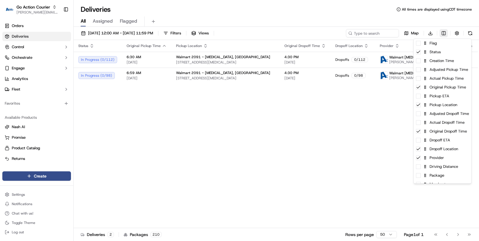
click at [443, 33] on html "Go Action Courier chris.sexton@deliverol.com Toggle Sidebar Orders Deliveries C…" at bounding box center [239, 120] width 479 height 241
click at [432, 91] on div "Original Pickup Time" at bounding box center [442, 87] width 58 height 9
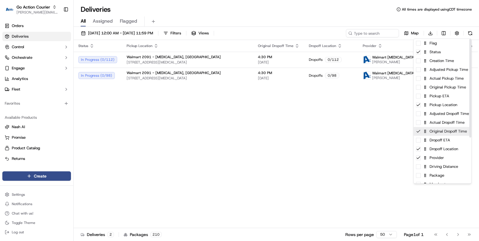
click at [431, 134] on div "Original Dropoff Time" at bounding box center [442, 131] width 58 height 9
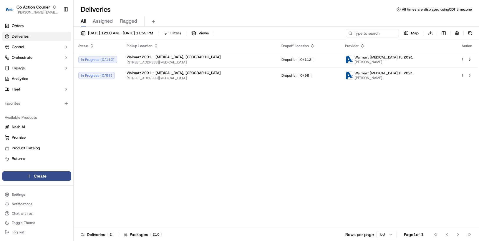
click at [127, 116] on html "Go Action Courier chris.sexton@deliverol.com Toggle Sidebar Orders Deliveries C…" at bounding box center [239, 120] width 479 height 241
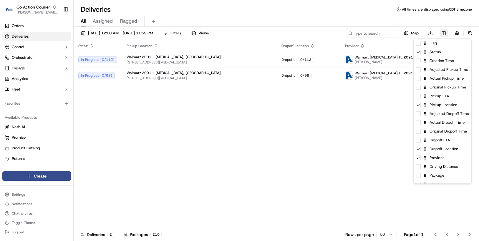
click at [445, 33] on html "Go Action Courier chris.sexton@deliverol.com Toggle Sidebar Orders Deliveries C…" at bounding box center [239, 120] width 479 height 241
click at [439, 44] on div "Flag" at bounding box center [442, 43] width 58 height 9
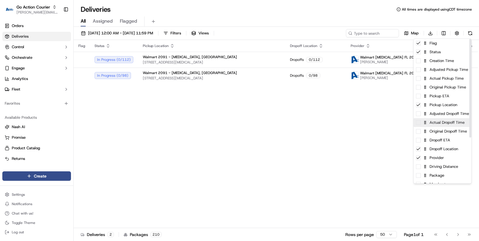
click at [438, 125] on div "Actual Dropoff Time" at bounding box center [442, 122] width 58 height 9
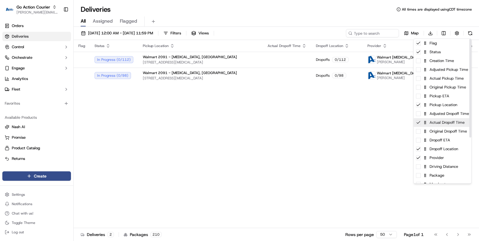
click at [417, 124] on icon at bounding box center [418, 122] width 5 height 5
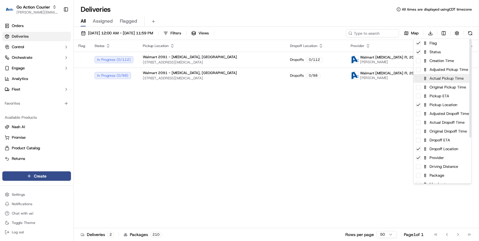
click at [431, 83] on div "Actual Pickup Time" at bounding box center [442, 78] width 58 height 9
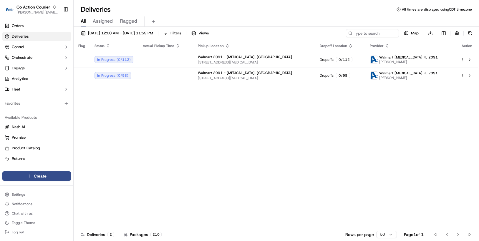
click at [346, 124] on html "Go Action Courier chris.sexton@deliverol.com Toggle Sidebar Orders Deliveries C…" at bounding box center [239, 120] width 479 height 241
click at [458, 33] on button "button" at bounding box center [456, 33] width 8 height 8
click at [406, 97] on div "Flag Status Actual Pickup Time Pickup Location Dropoff Location Provider Action…" at bounding box center [276, 134] width 404 height 188
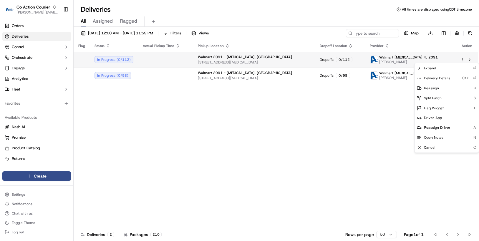
click at [463, 61] on html "Go Action Courier chris.sexton@deliverol.com Toggle Sidebar Orders Deliveries C…" at bounding box center [239, 120] width 479 height 241
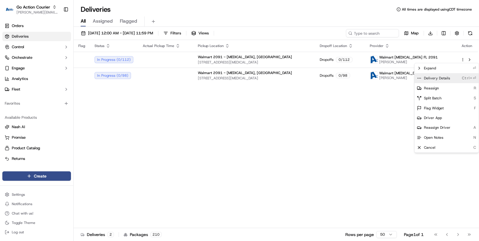
click at [453, 78] on div "Delivery Details Ctrl+⏎" at bounding box center [446, 78] width 64 height 10
click at [340, 99] on html "Go Action Courier chris.sexton@deliverol.com Toggle Sidebar Orders Deliveries C…" at bounding box center [239, 120] width 479 height 241
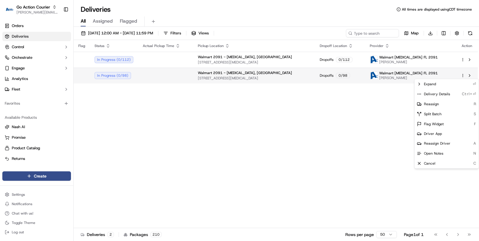
click at [462, 76] on html "Go Action Courier chris.sexton@deliverol.com Toggle Sidebar Orders Deliveries C…" at bounding box center [239, 120] width 479 height 241
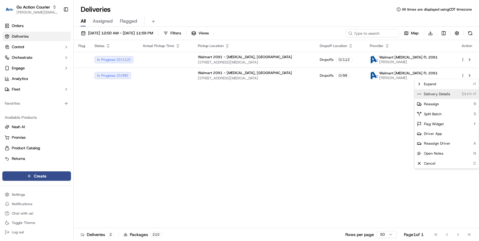
click at [446, 93] on span "Delivery Details" at bounding box center [437, 94] width 26 height 5
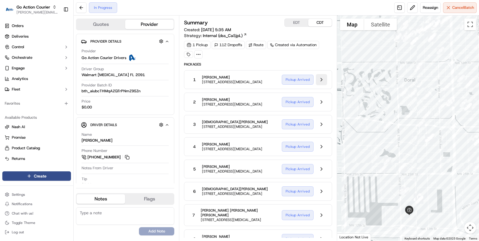
click at [321, 81] on button at bounding box center [321, 79] width 11 height 11
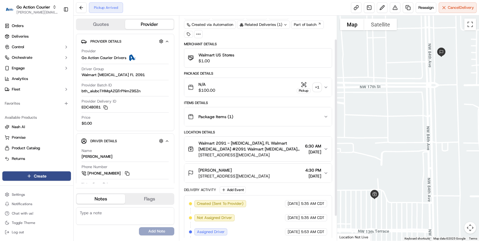
scroll to position [61, 0]
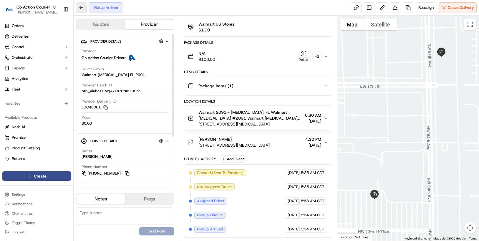
click at [83, 6] on button at bounding box center [81, 7] width 11 height 11
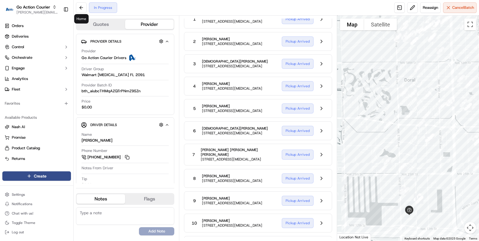
click at [364, 206] on div at bounding box center [408, 128] width 142 height 225
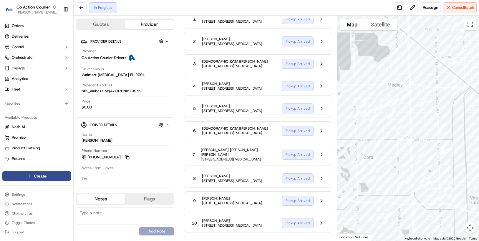
drag, startPoint x: 411, startPoint y: 181, endPoint x: 368, endPoint y: 258, distance: 88.5
click at [368, 241] on html "Go Action Courier chris.sexton@deliverol.com Toggle Sidebar Orders Deliveries C…" at bounding box center [239, 120] width 479 height 241
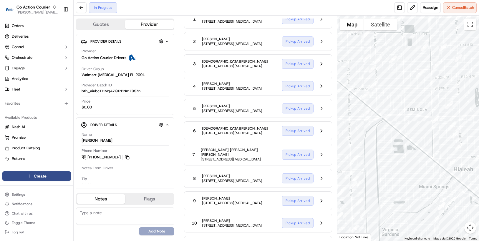
drag, startPoint x: 404, startPoint y: 50, endPoint x: 316, endPoint y: 84, distance: 94.4
click at [316, 84] on div "Quotes Provider Provider Details Hidden ( 2 ) Provider Go Action Courier Driver…" at bounding box center [276, 128] width 405 height 225
drag, startPoint x: 383, startPoint y: 159, endPoint x: 340, endPoint y: 104, distance: 69.1
click at [340, 104] on div at bounding box center [408, 128] width 142 height 225
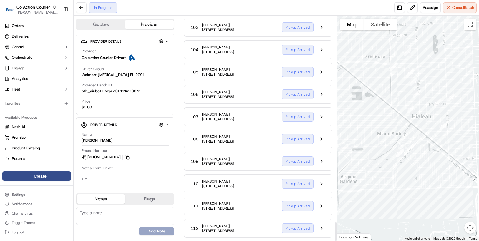
scroll to position [2491, 0]
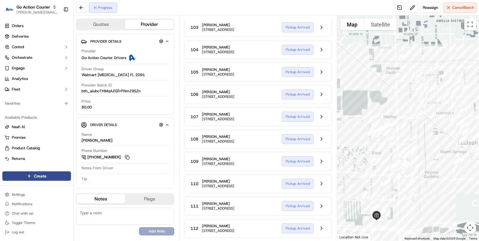
drag, startPoint x: 348, startPoint y: 167, endPoint x: 431, endPoint y: 169, distance: 83.8
click at [431, 169] on div at bounding box center [408, 128] width 142 height 225
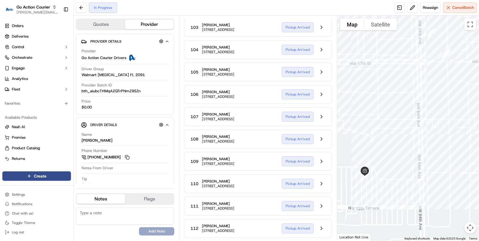
drag, startPoint x: 384, startPoint y: 203, endPoint x: 441, endPoint y: 203, distance: 56.5
click at [441, 203] on div at bounding box center [408, 128] width 142 height 225
click at [82, 6] on button at bounding box center [81, 7] width 11 height 11
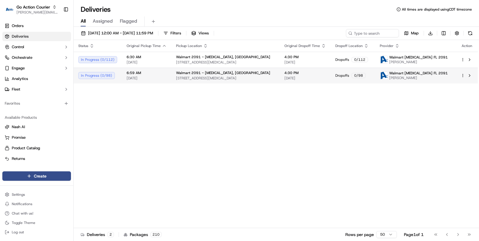
click at [463, 73] on div at bounding box center [466, 75] width 12 height 7
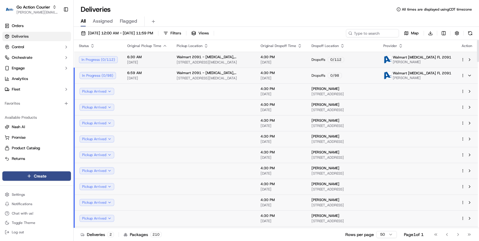
click at [100, 60] on div "In Progress ( 0 / 112 )" at bounding box center [98, 59] width 39 height 7
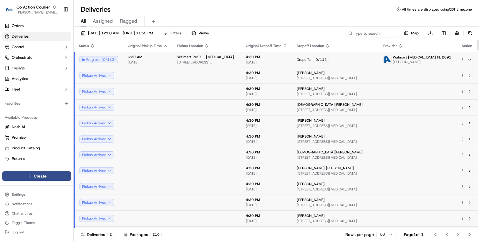
click at [462, 59] on html "Go Action Courier chris.sexton@deliverol.com Toggle Sidebar Orders Deliveries C…" at bounding box center [239, 120] width 479 height 241
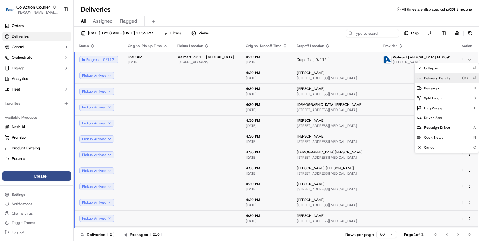
click at [454, 76] on div "Delivery Details Ctrl+⏎" at bounding box center [446, 78] width 64 height 10
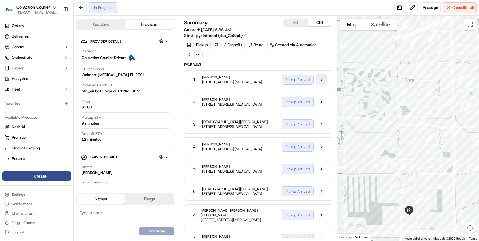
click at [321, 81] on button at bounding box center [321, 79] width 11 height 11
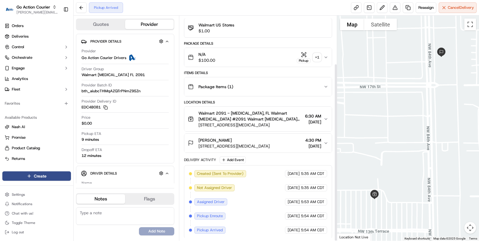
scroll to position [61, 0]
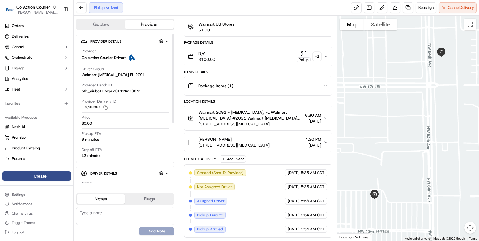
click at [166, 172] on icon "button" at bounding box center [167, 173] width 4 height 5
click at [84, 7] on button at bounding box center [81, 7] width 11 height 11
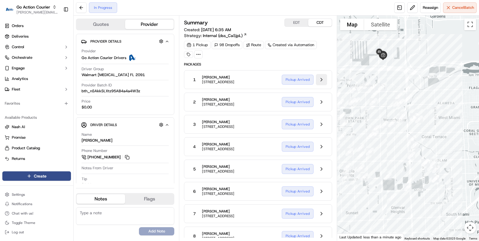
click at [323, 80] on button at bounding box center [321, 79] width 11 height 11
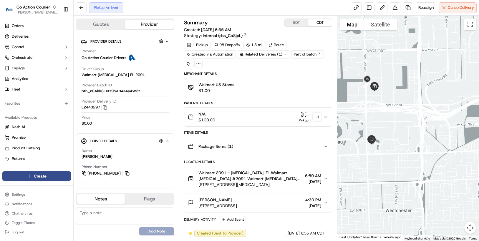
scroll to position [61, 0]
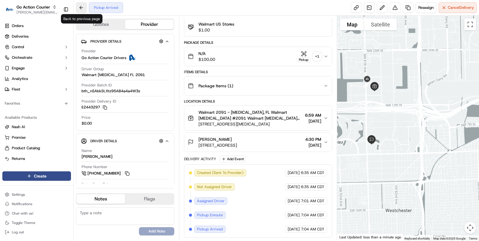
click at [84, 9] on button at bounding box center [81, 7] width 11 height 11
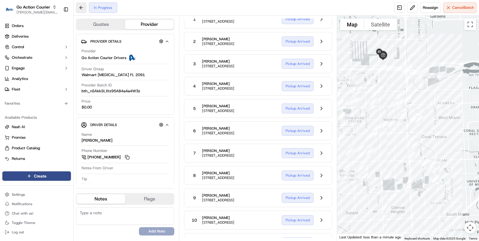
click at [84, 9] on button at bounding box center [81, 7] width 11 height 11
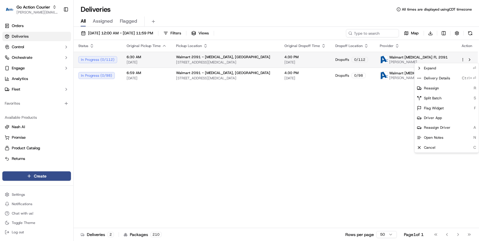
click at [462, 60] on html "Go Action Courier chris.sexton@deliverol.com Toggle Sidebar Orders Deliveries C…" at bounding box center [239, 120] width 479 height 241
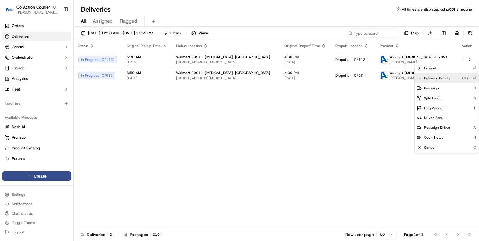
click at [445, 79] on span "Delivery Details" at bounding box center [437, 78] width 26 height 5
click at [159, 107] on html "Go Action Courier chris.sexton@deliverol.com Toggle Sidebar Orders Deliveries C…" at bounding box center [239, 120] width 479 height 241
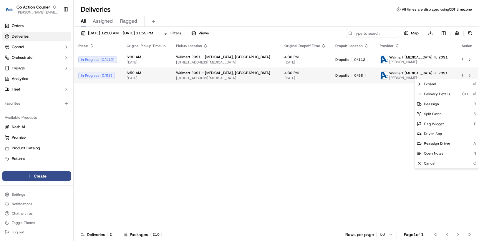
click at [462, 74] on html "Go Action Courier chris.sexton@deliverol.com Toggle Sidebar Orders Deliveries C…" at bounding box center [239, 120] width 479 height 241
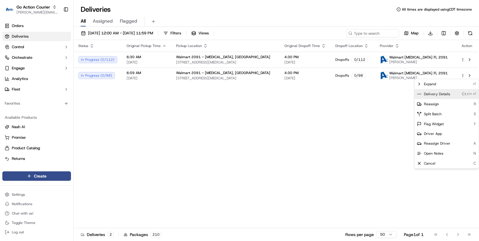
click at [431, 95] on span "Delivery Details" at bounding box center [437, 94] width 26 height 5
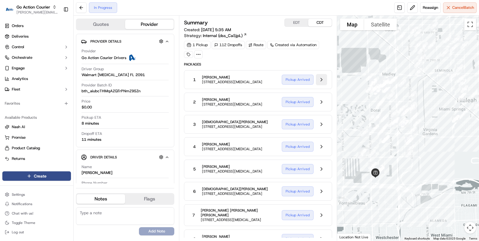
click at [320, 81] on button at bounding box center [321, 79] width 11 height 11
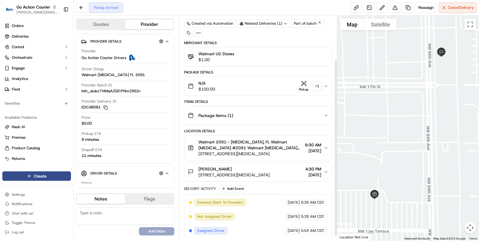
scroll to position [61, 0]
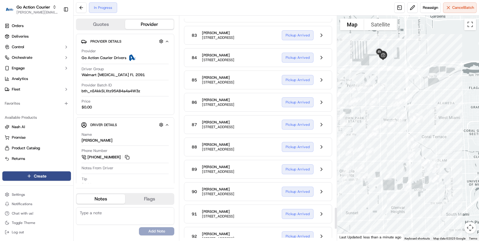
scroll to position [1794, 0]
